Goal: Task Accomplishment & Management: Use online tool/utility

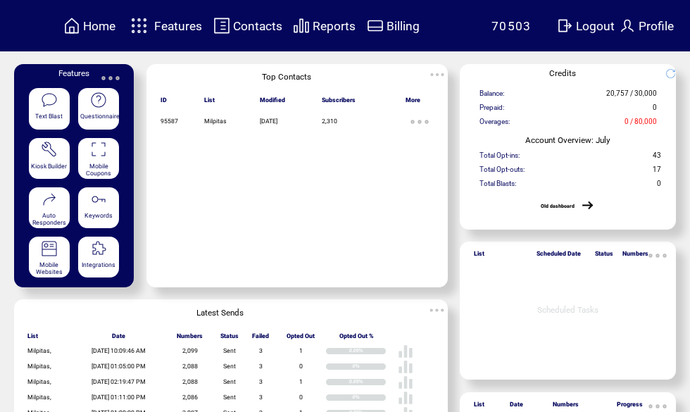
click at [182, 20] on span "Features" at bounding box center [178, 26] width 48 height 14
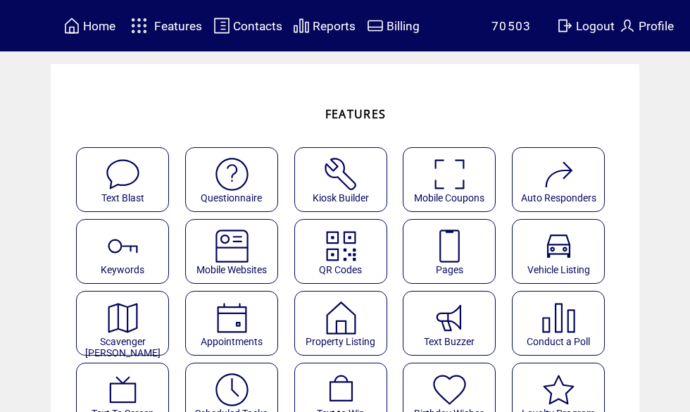
click at [468, 244] on img at bounding box center [449, 246] width 37 height 37
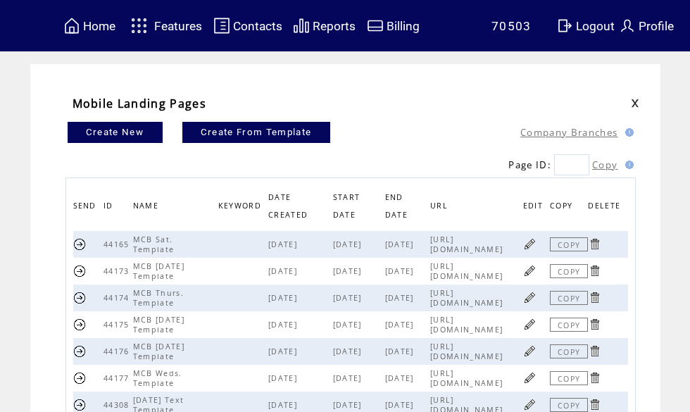
click at [535, 246] on link at bounding box center [529, 243] width 13 height 13
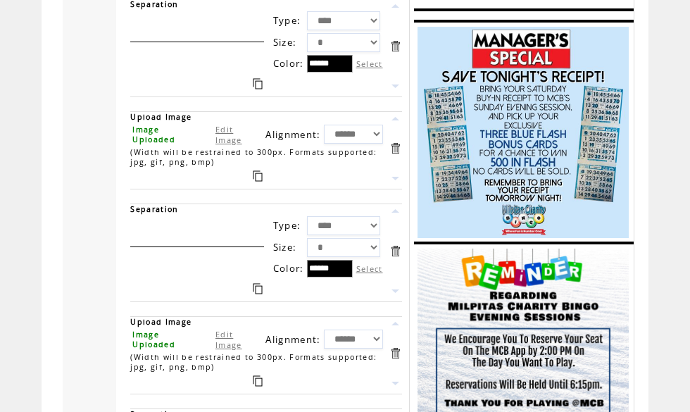
scroll to position [1407, 0]
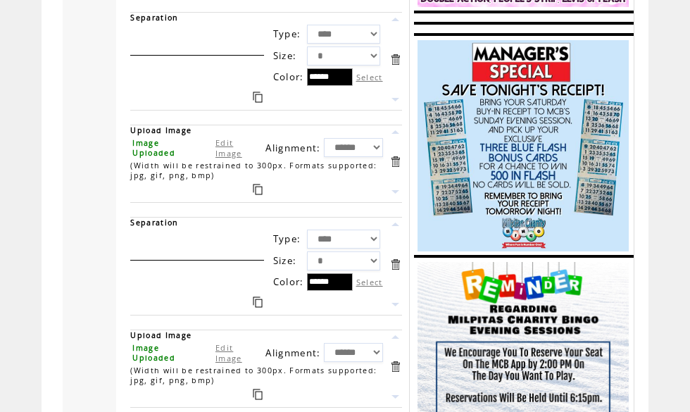
click at [232, 158] on link "Edit Image" at bounding box center [229, 147] width 27 height 21
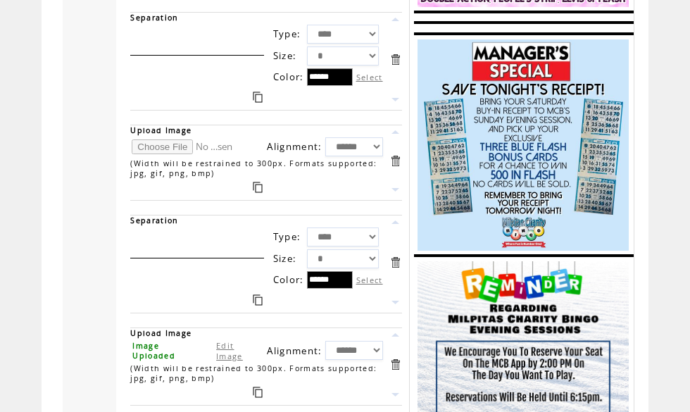
click at [155, 154] on input "file" at bounding box center [185, 146] width 106 height 15
type input "**********"
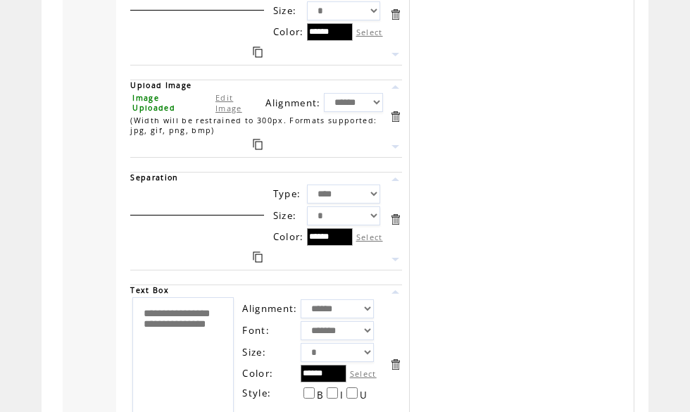
scroll to position [2682, 0]
click at [399, 124] on link at bounding box center [395, 117] width 13 height 13
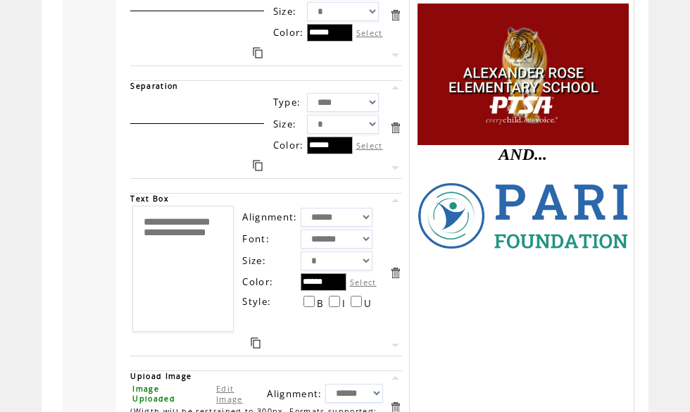
click at [400, 135] on link at bounding box center [395, 127] width 13 height 13
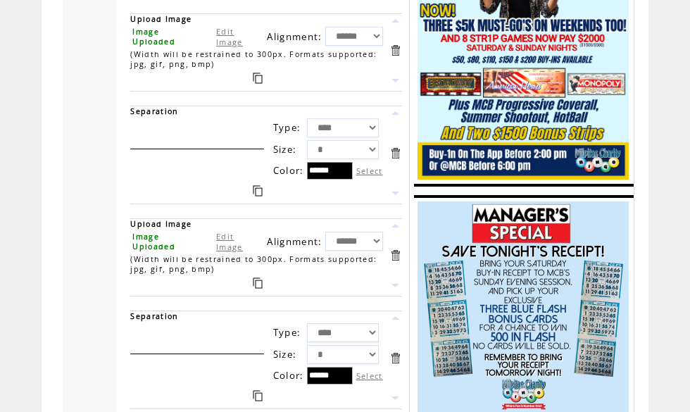
scroll to position [1531, 0]
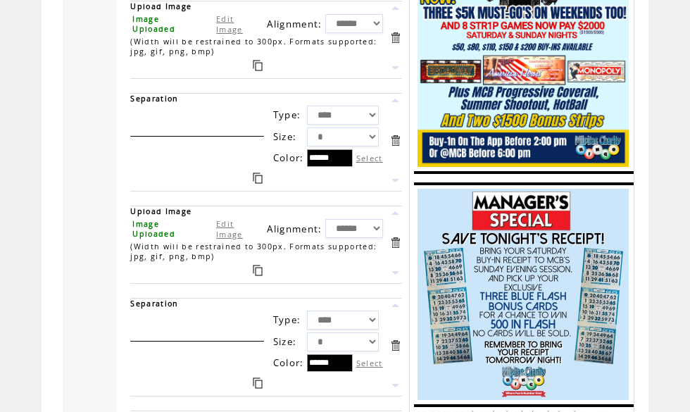
click at [402, 249] on link at bounding box center [395, 242] width 13 height 13
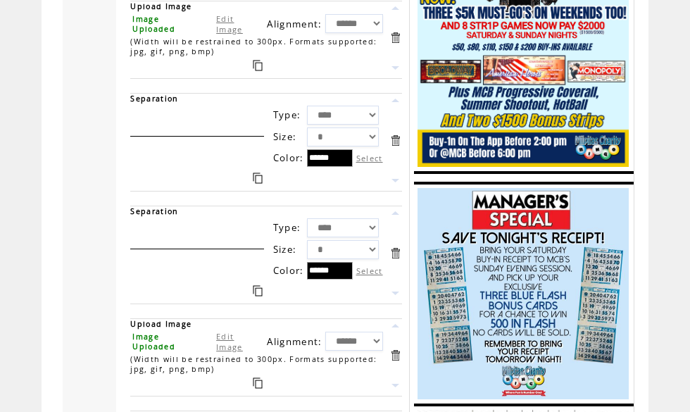
click at [399, 260] on link at bounding box center [395, 253] width 13 height 13
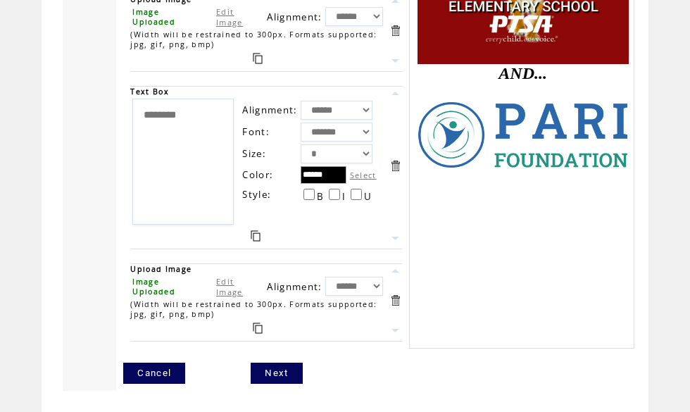
scroll to position [2770, 0]
click at [274, 384] on link "Next" at bounding box center [276, 373] width 51 height 21
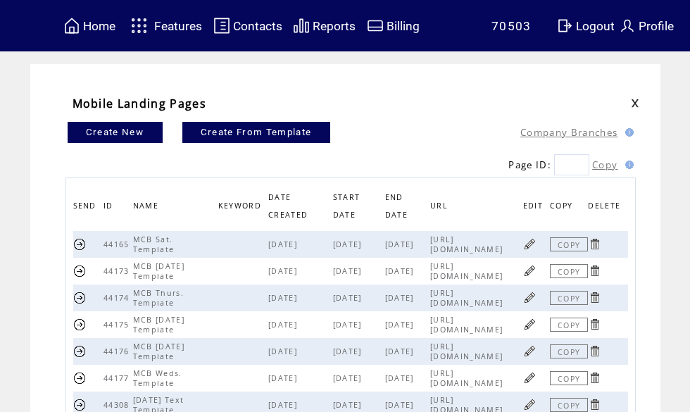
click at [531, 328] on link at bounding box center [529, 324] width 13 height 13
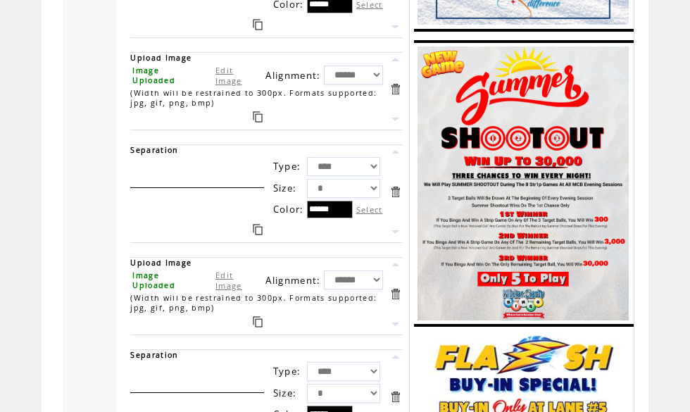
scroll to position [1276, 0]
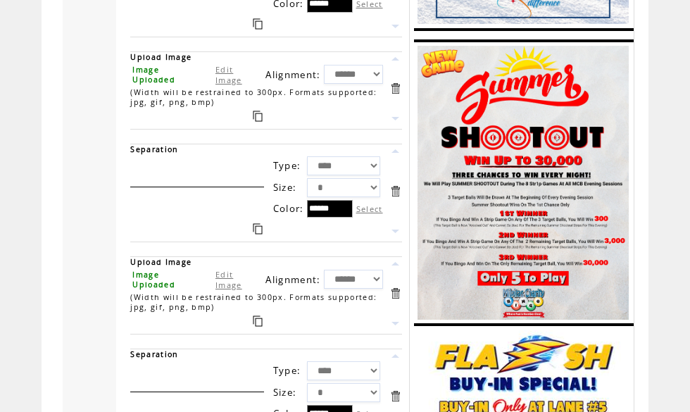
click at [232, 290] on link "Edit Image" at bounding box center [229, 279] width 27 height 21
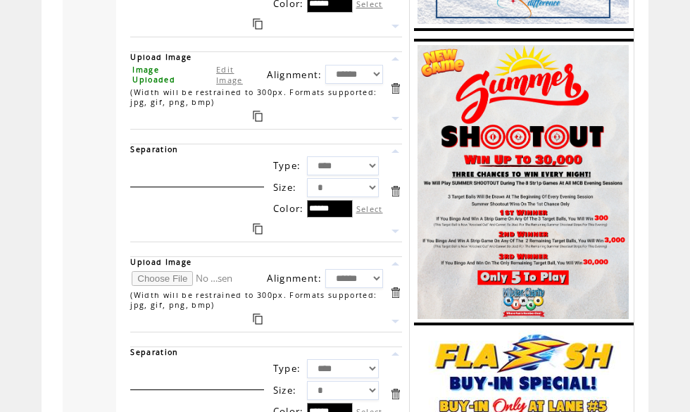
click at [167, 286] on input "file" at bounding box center [185, 278] width 106 height 15
type input "**********"
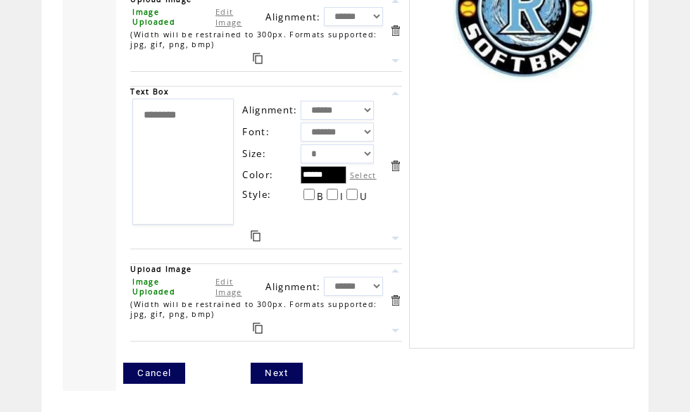
scroll to position [3618, 0]
click at [282, 384] on link "Next" at bounding box center [276, 373] width 51 height 21
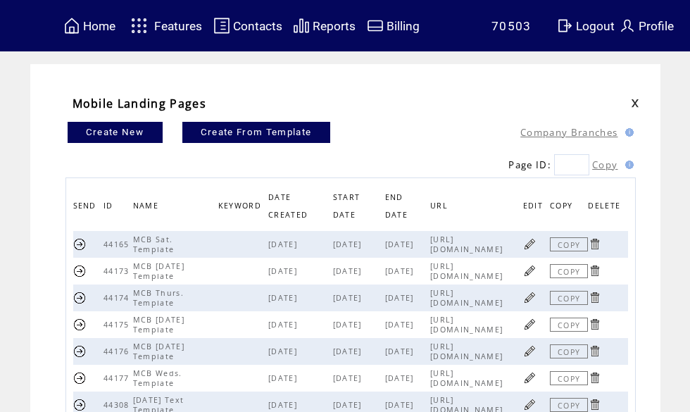
click at [166, 25] on span "Features" at bounding box center [178, 26] width 48 height 14
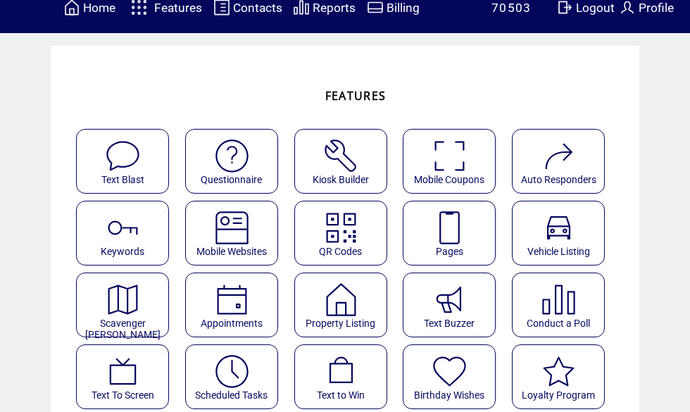
scroll to position [19, 0]
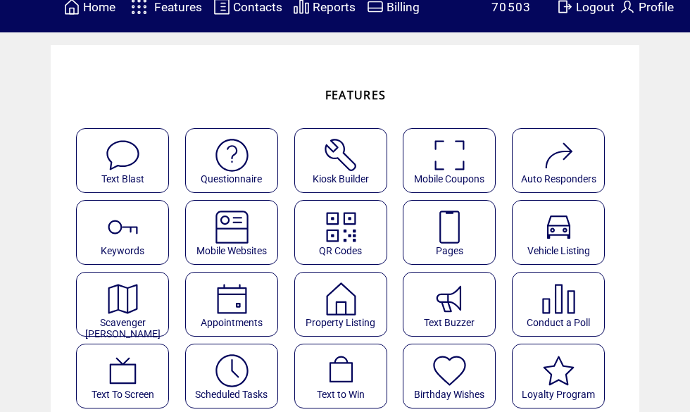
click at [249, 374] on img at bounding box center [231, 370] width 37 height 37
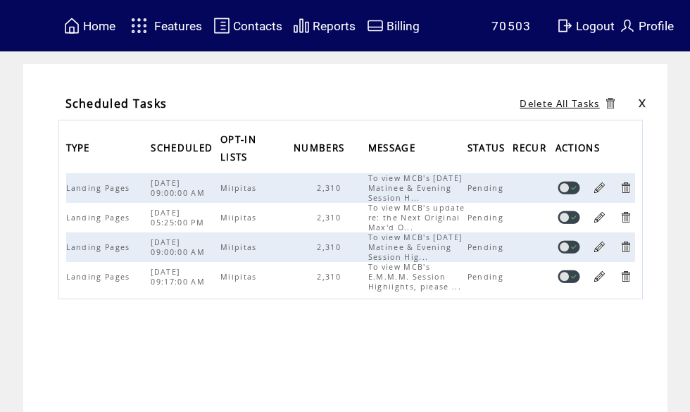
click at [604, 191] on link at bounding box center [599, 187] width 13 height 13
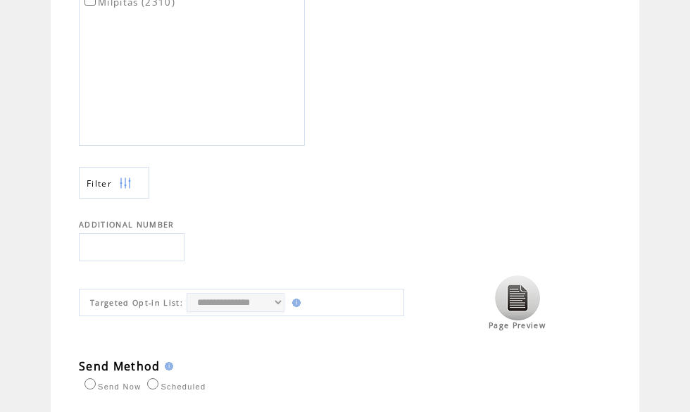
scroll to position [463, 0]
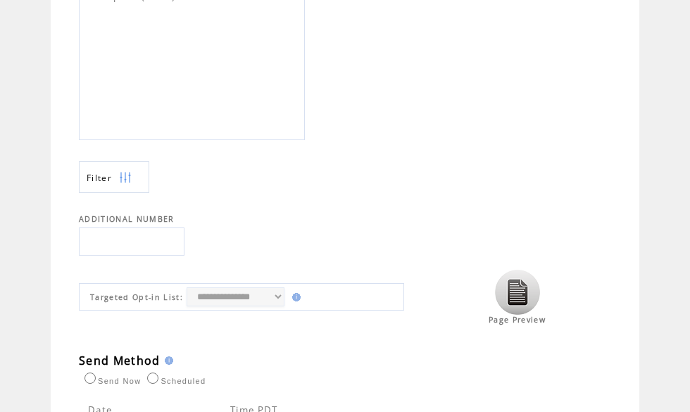
click at [530, 298] on img at bounding box center [517, 292] width 45 height 45
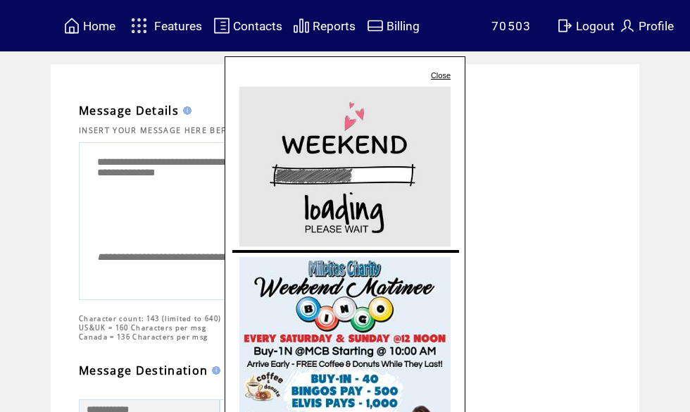
click at [93, 26] on span "Home" at bounding box center [99, 26] width 32 height 14
